Goal: Find specific page/section: Find specific page/section

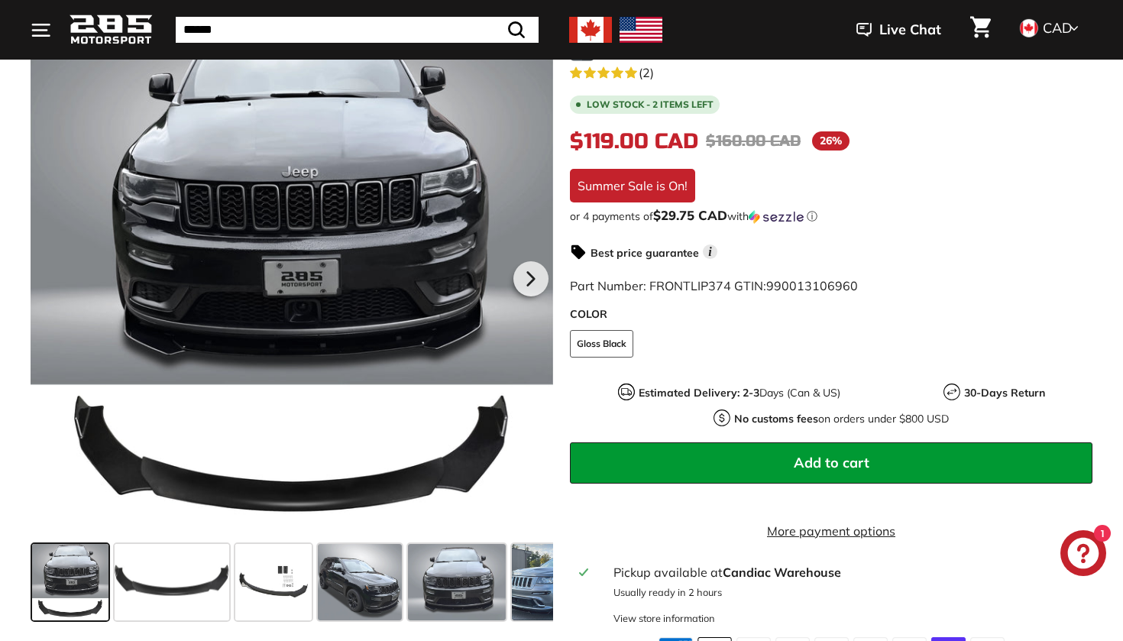
scroll to position [328, 0]
click at [396, 563] on span at bounding box center [360, 582] width 84 height 76
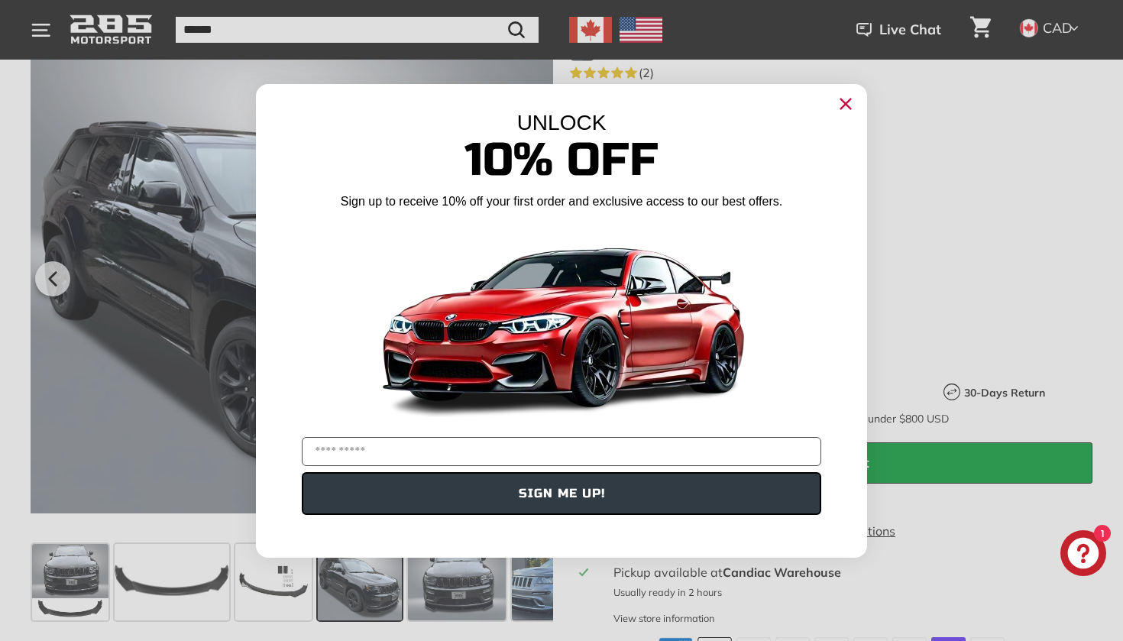
click at [841, 99] on icon "Close dialog" at bounding box center [846, 104] width 10 height 10
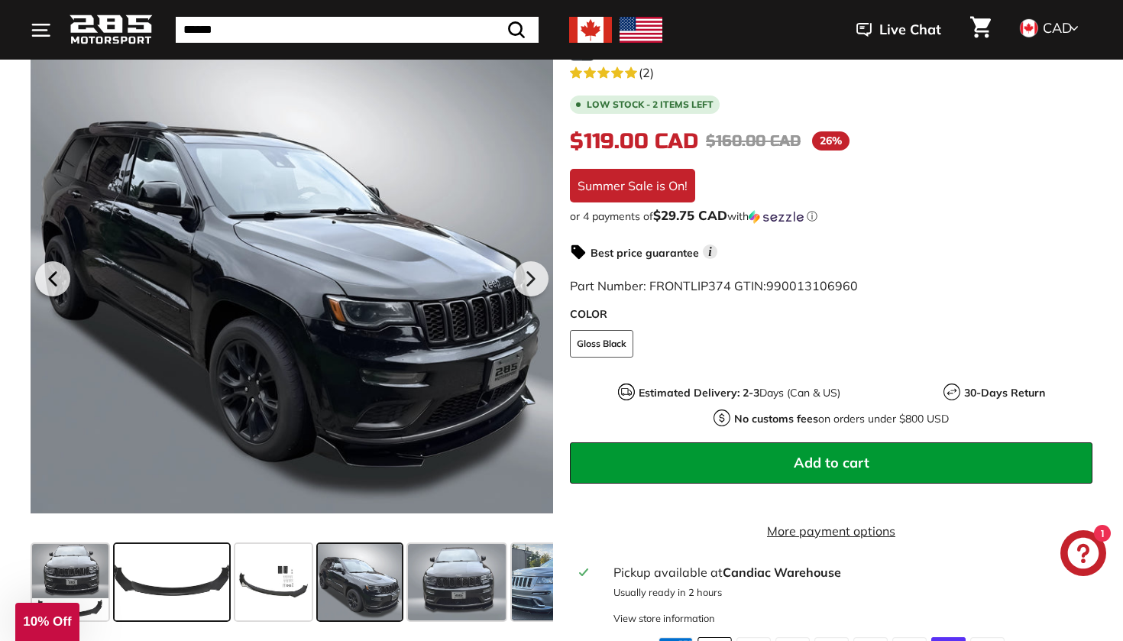
click at [173, 599] on span at bounding box center [172, 582] width 115 height 76
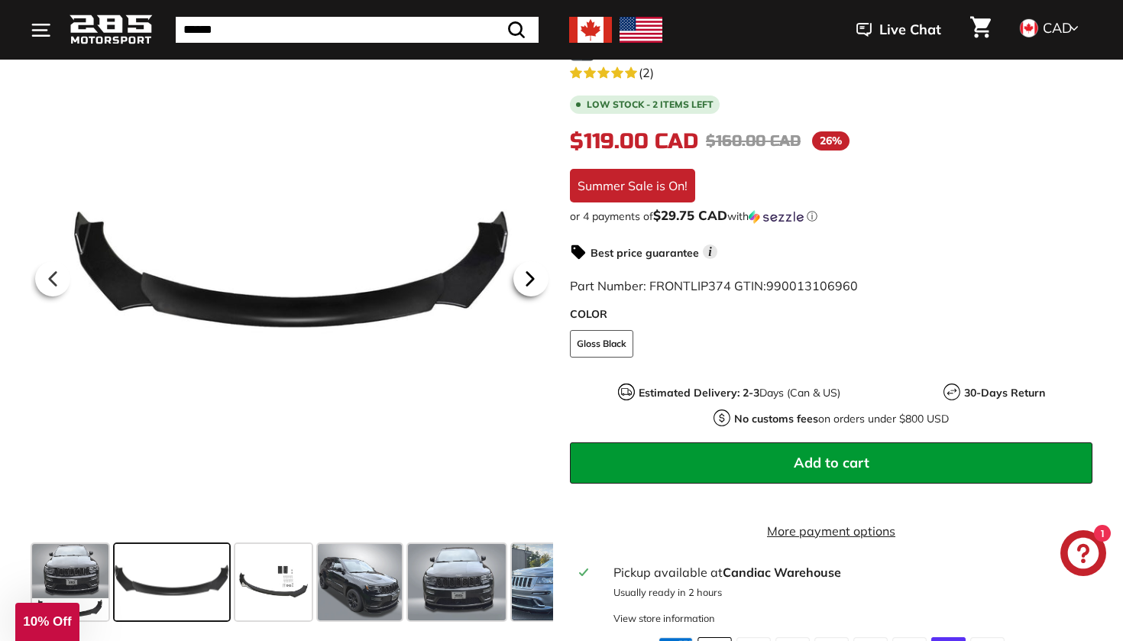
click at [539, 283] on icon at bounding box center [530, 278] width 35 height 35
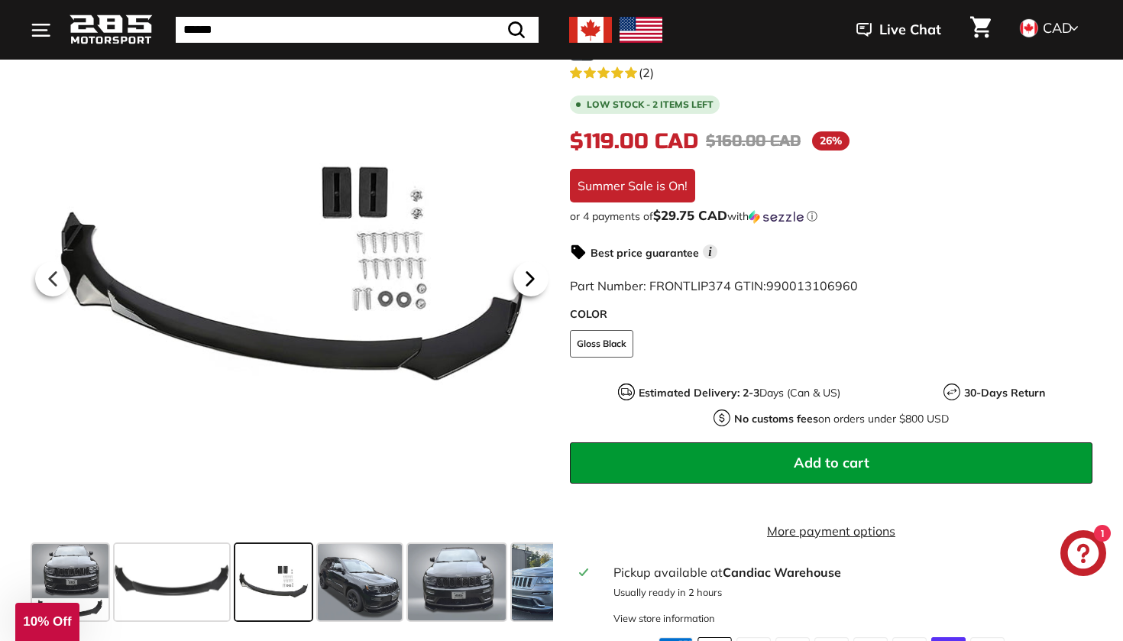
click at [539, 283] on icon at bounding box center [530, 278] width 35 height 35
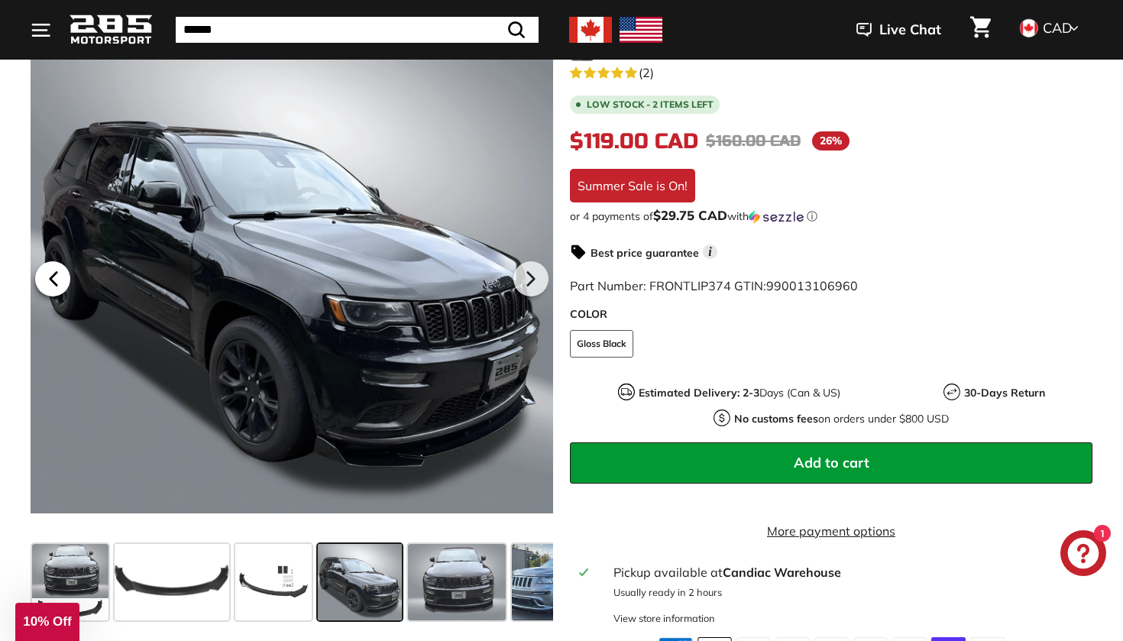
click at [64, 278] on icon at bounding box center [53, 278] width 35 height 35
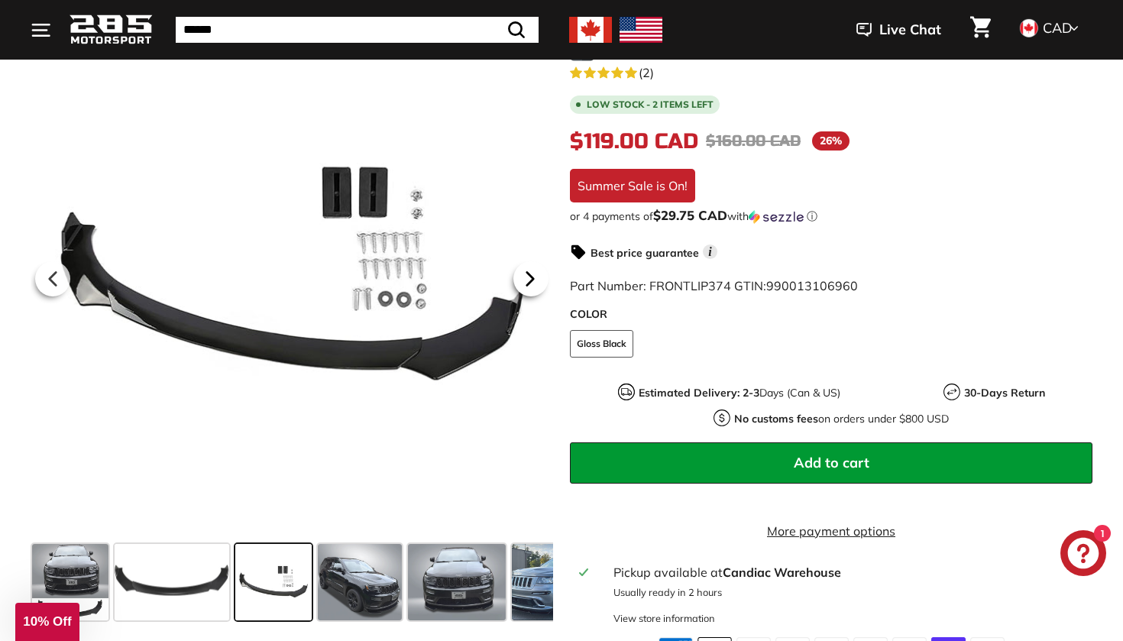
click at [532, 282] on icon at bounding box center [530, 279] width 6 height 13
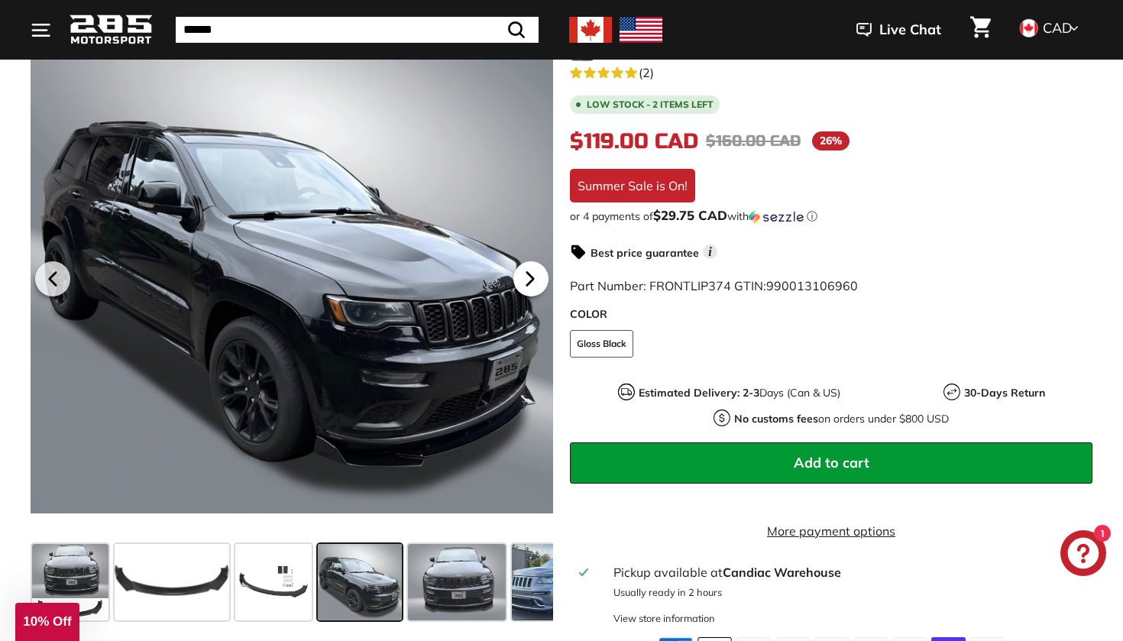
click at [532, 282] on icon at bounding box center [530, 279] width 6 height 13
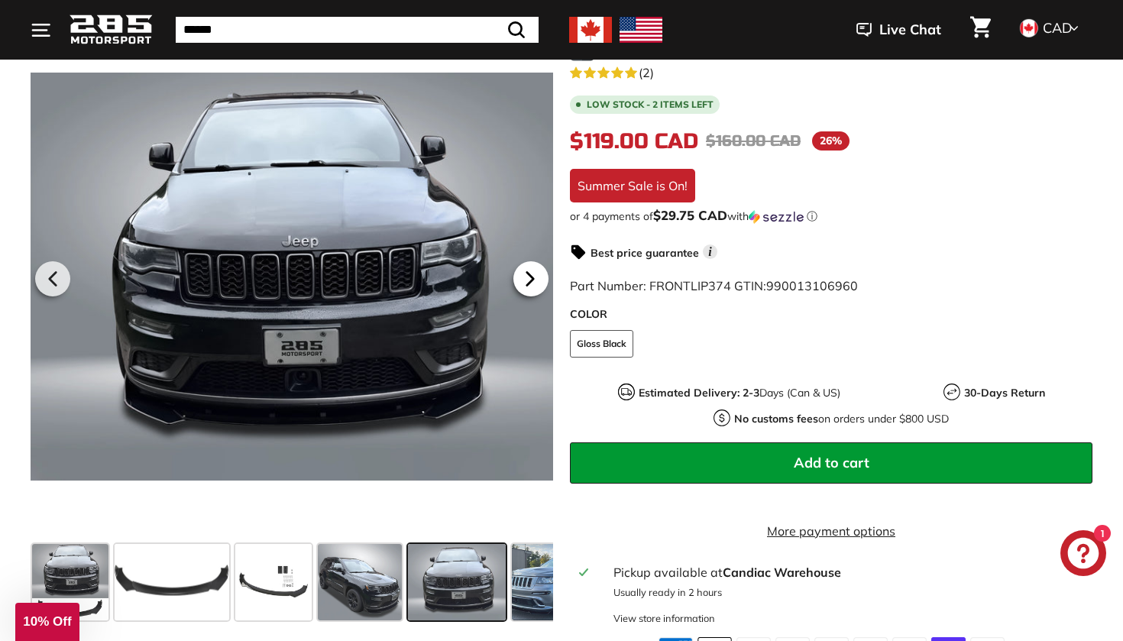
click at [532, 282] on icon at bounding box center [530, 279] width 6 height 13
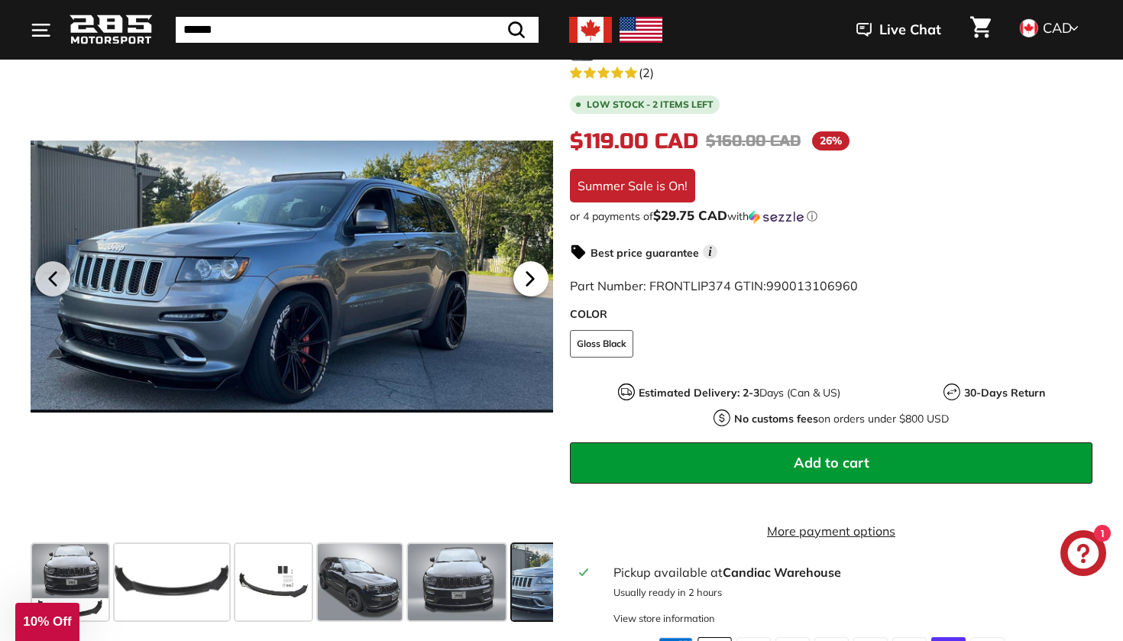
scroll to position [0, 159]
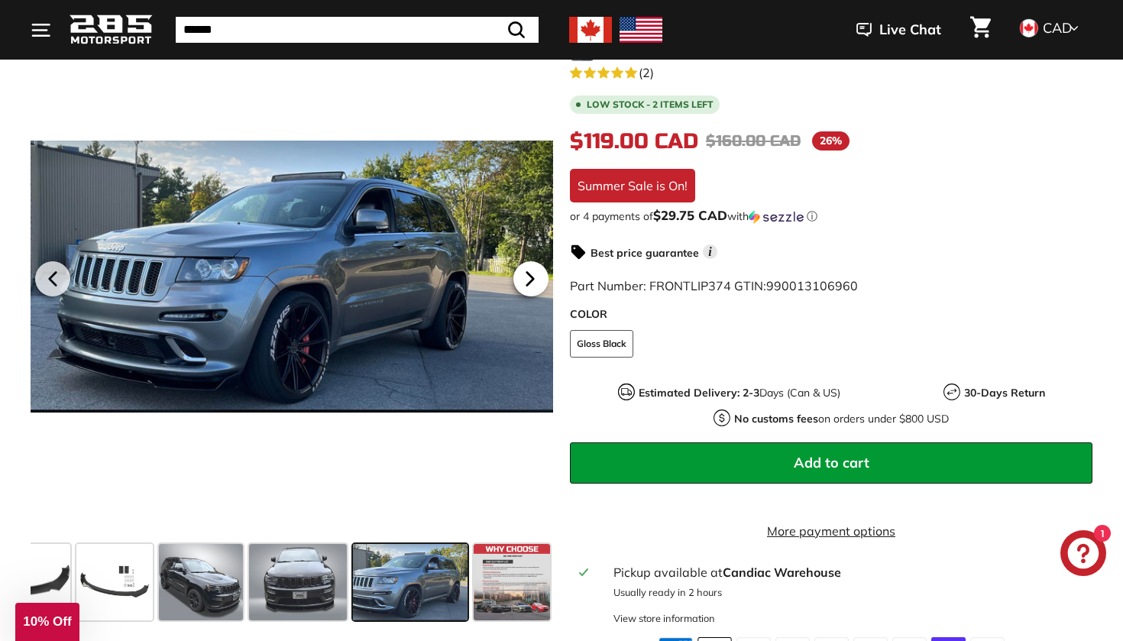
click at [532, 282] on icon at bounding box center [530, 279] width 6 height 13
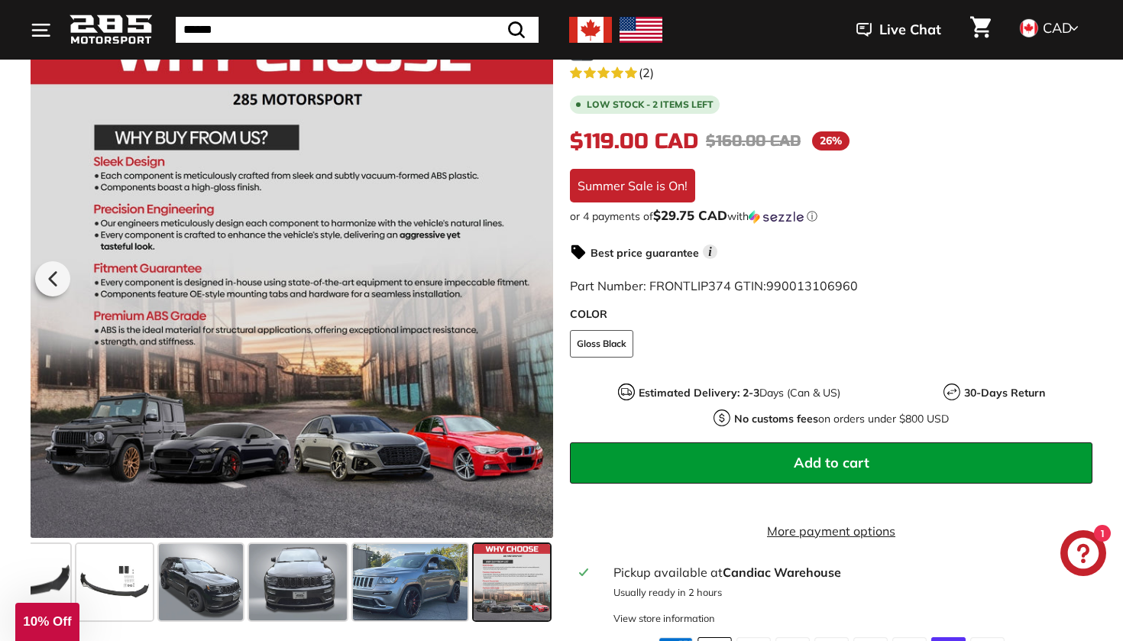
click at [532, 282] on div at bounding box center [292, 276] width 522 height 522
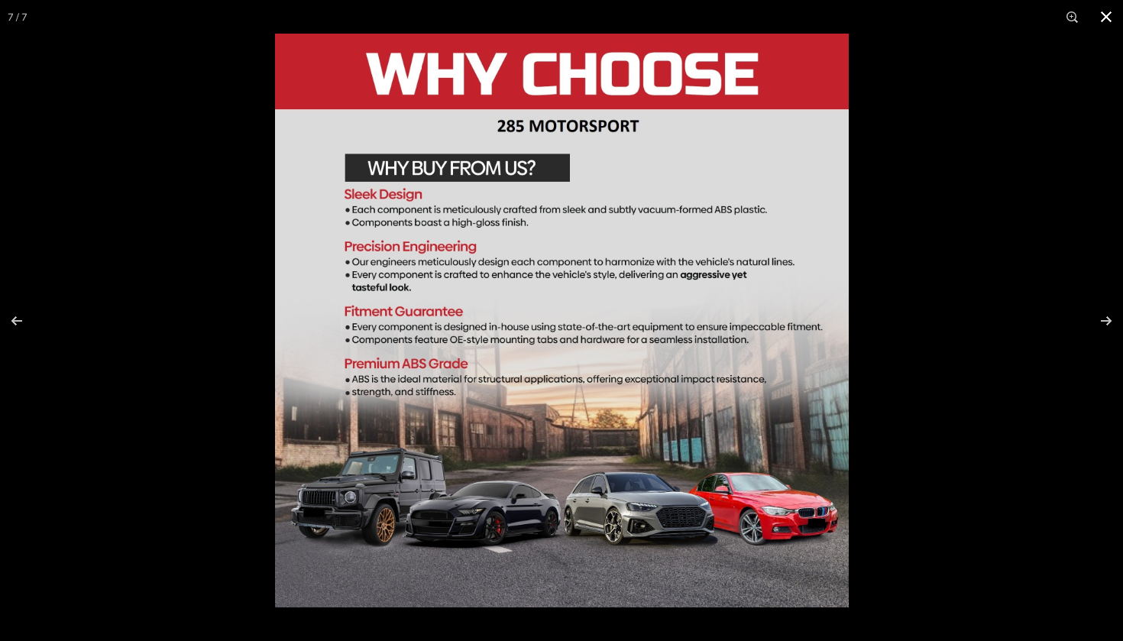
click at [896, 196] on div at bounding box center [836, 354] width 1123 height 641
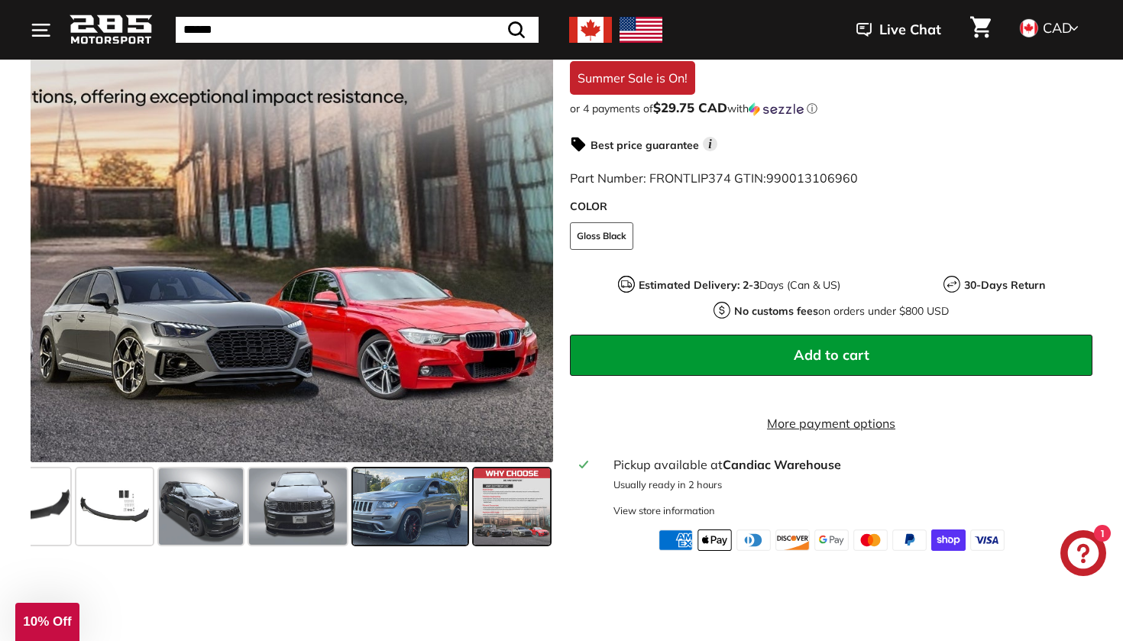
scroll to position [440, 0]
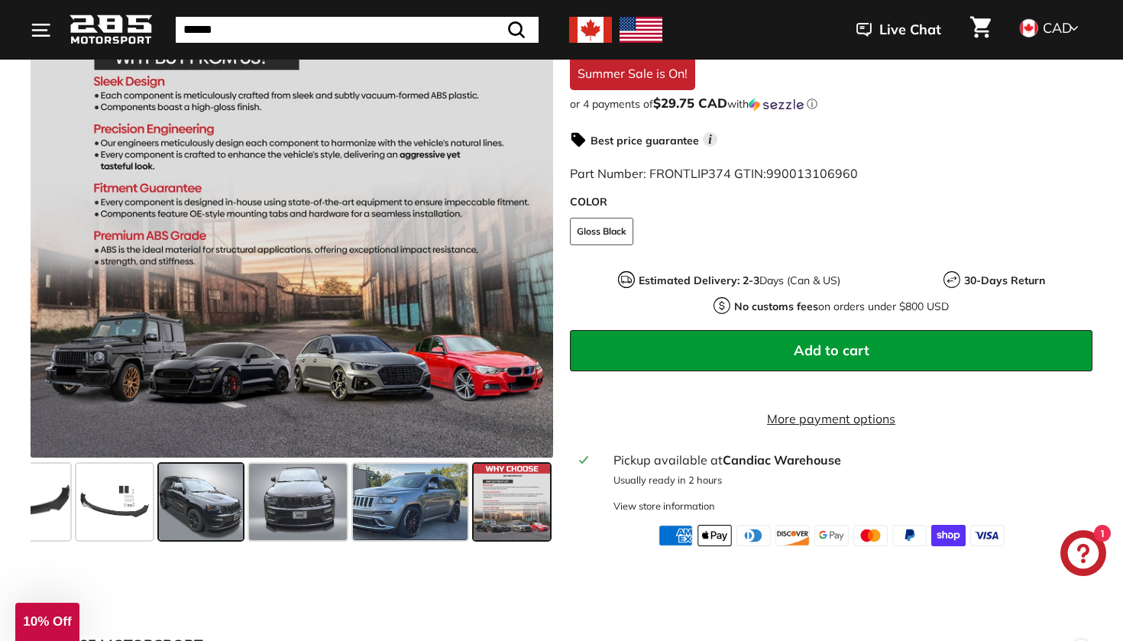
click at [192, 539] on span at bounding box center [201, 502] width 84 height 76
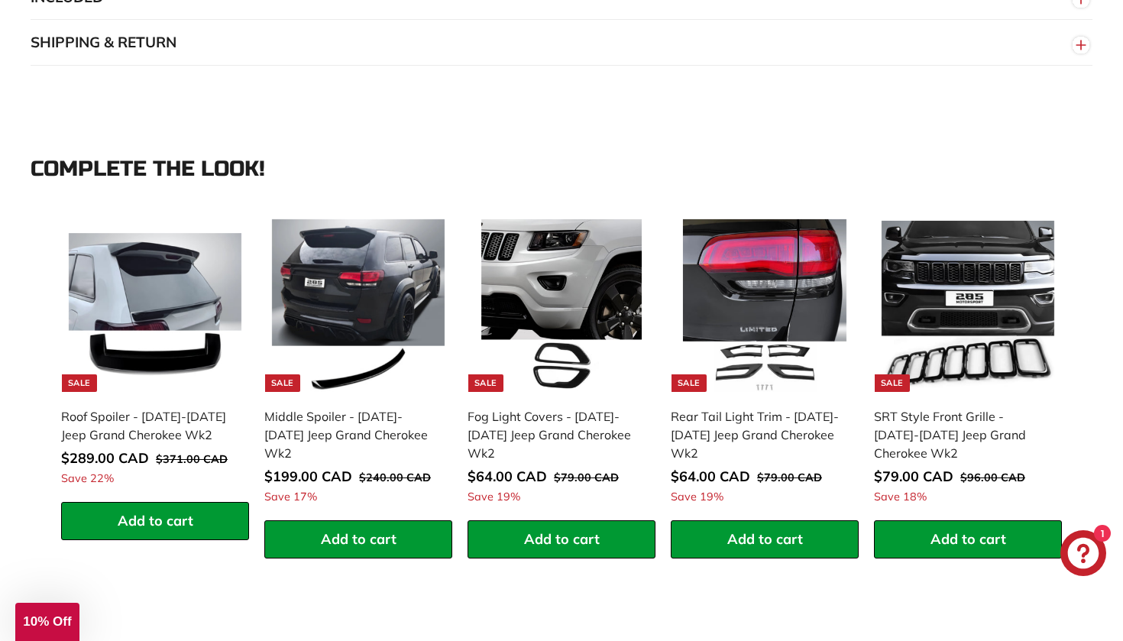
scroll to position [1461, 0]
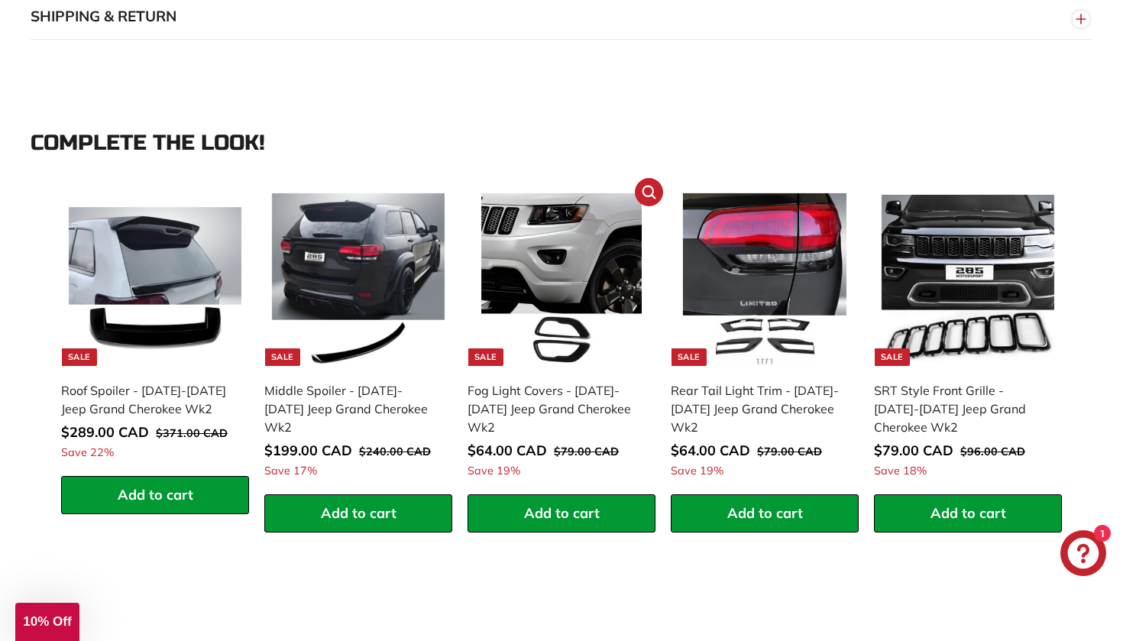
click at [565, 532] on div "**********" at bounding box center [561, 359] width 188 height 347
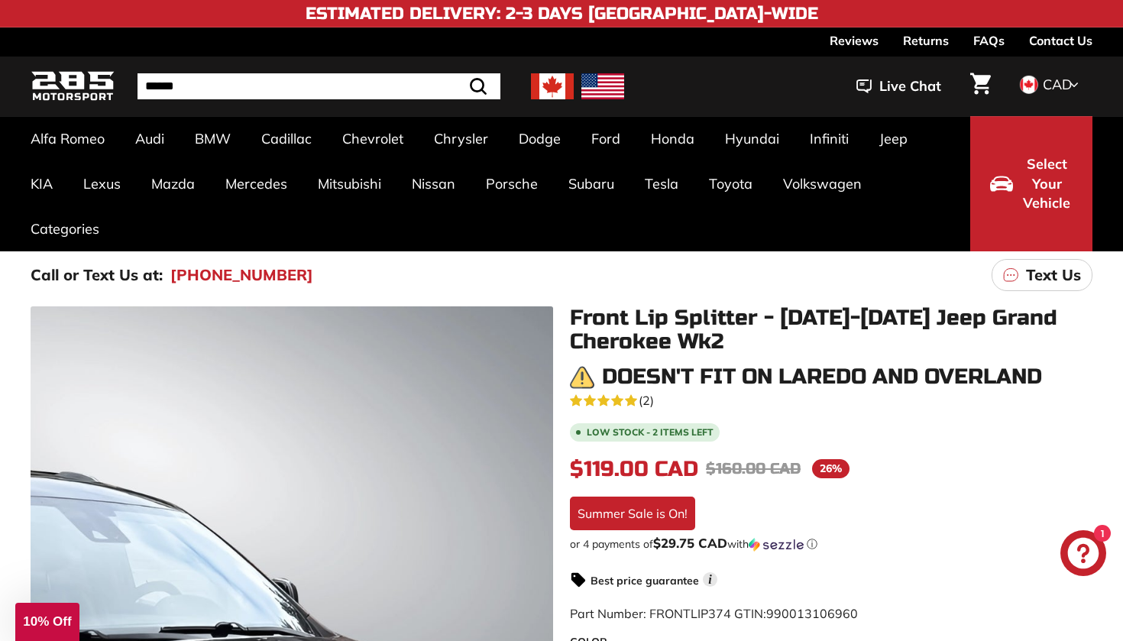
scroll to position [0, 0]
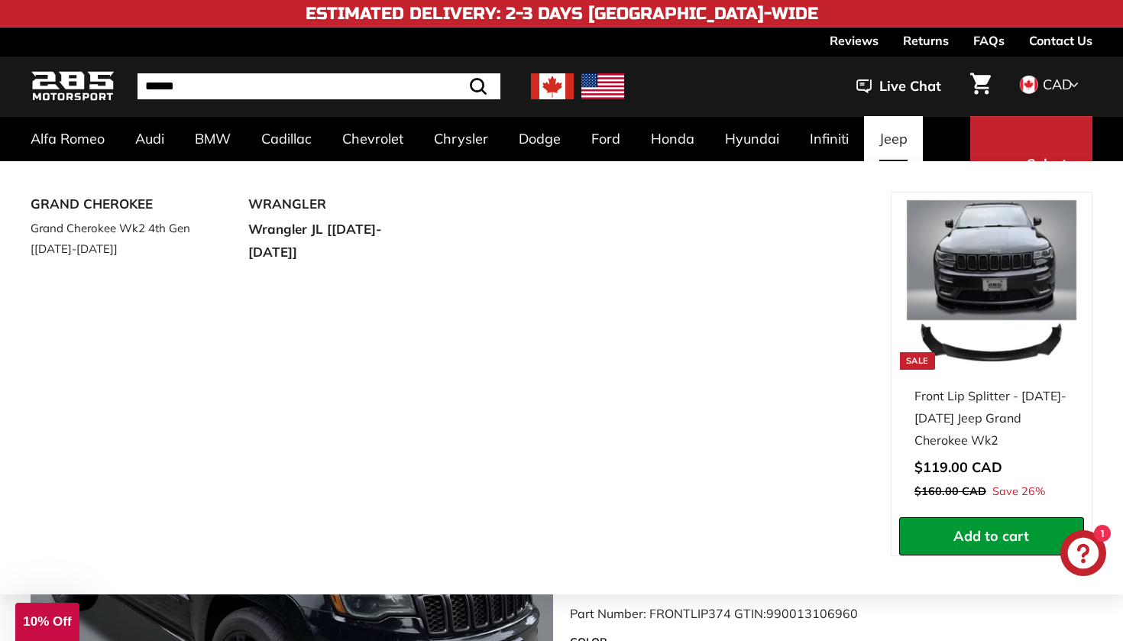
click at [883, 136] on link "Jeep" at bounding box center [893, 138] width 59 height 45
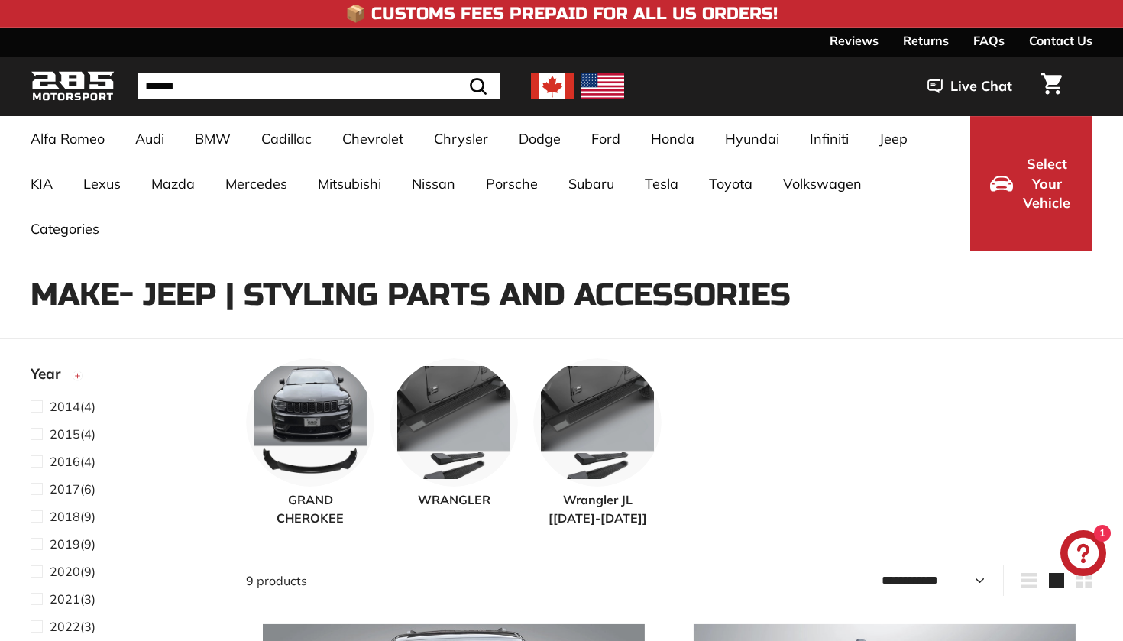
select select "**********"
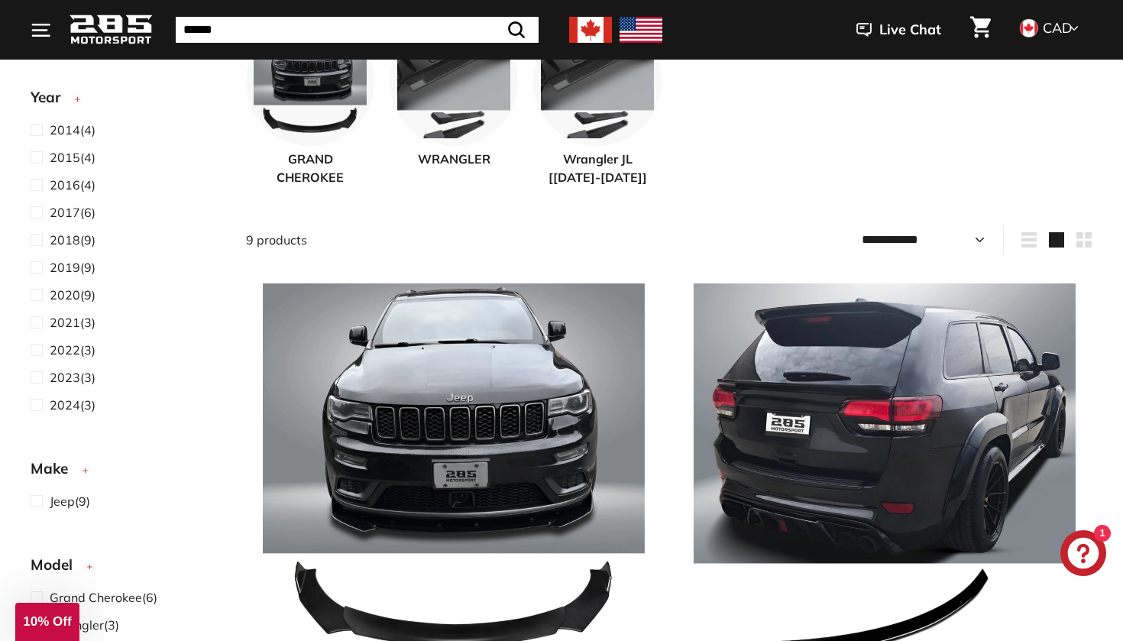
scroll to position [212, 0]
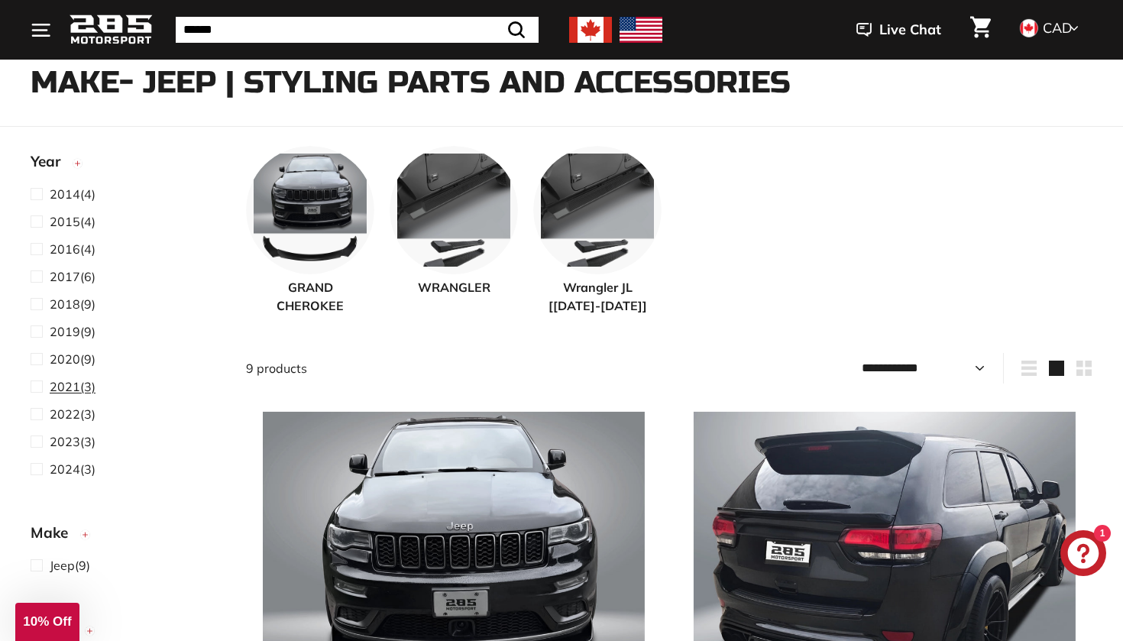
click at [41, 391] on span at bounding box center [40, 386] width 19 height 18
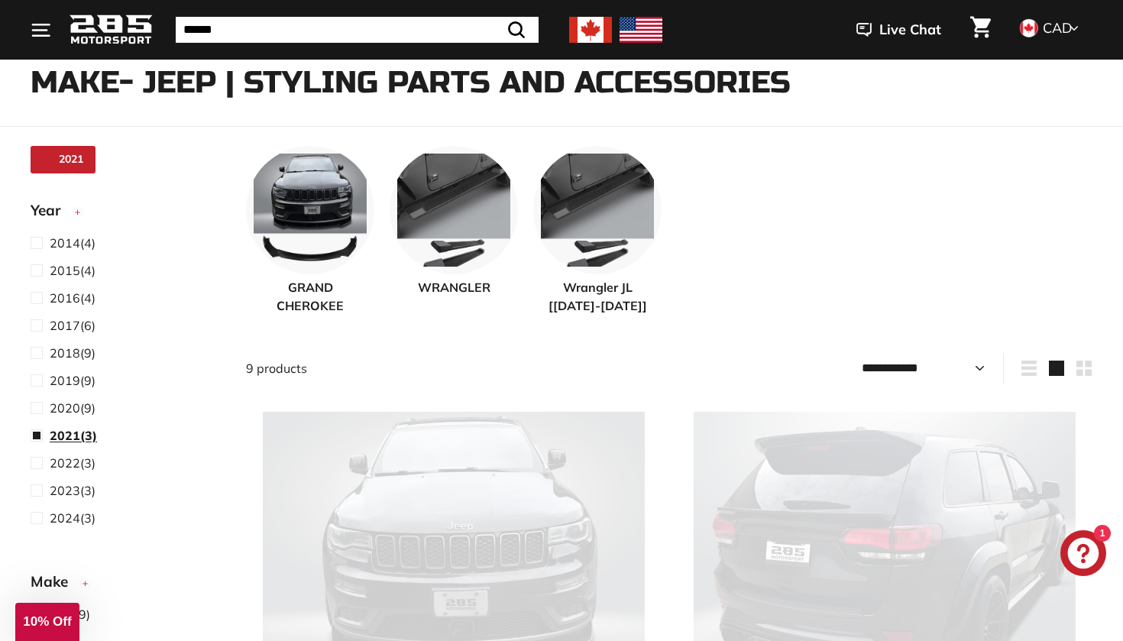
scroll to position [48, 0]
